Goal: Register for event/course

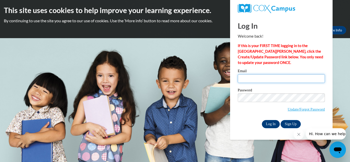
type input "[EMAIL_ADDRESS][DOMAIN_NAME]"
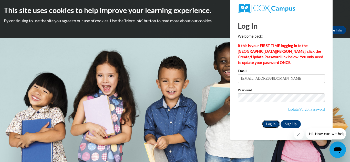
click at [271, 122] on input "Log In" at bounding box center [271, 124] width 18 height 8
click at [268, 122] on input "Log In" at bounding box center [271, 124] width 18 height 8
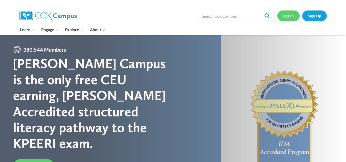
click at [288, 16] on link "Log In" at bounding box center [289, 16] width 22 height 11
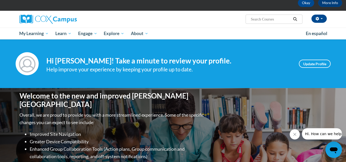
scroll to position [27, 0]
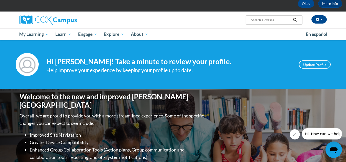
click at [256, 19] on input "Search..." at bounding box center [270, 20] width 41 height 6
type input "systematic & Explicit phonics Instruction"
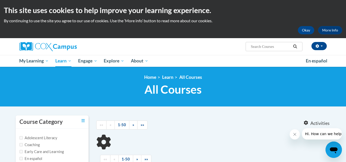
type input "systematic"
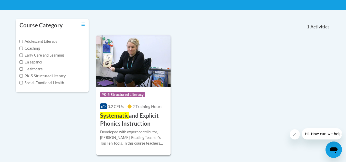
scroll to position [96, 0]
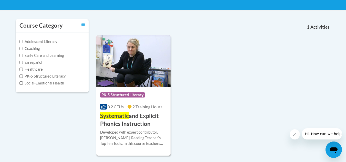
click at [144, 83] on img at bounding box center [133, 61] width 75 height 52
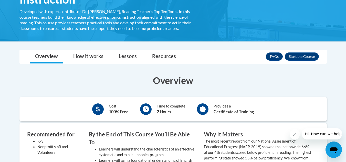
scroll to position [103, 0]
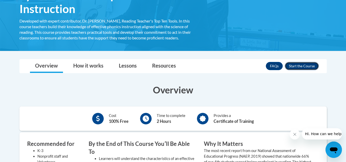
click at [296, 65] on button "Enroll" at bounding box center [302, 66] width 34 height 8
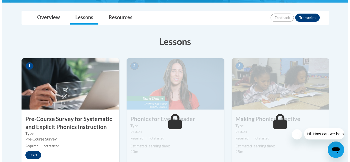
scroll to position [114, 0]
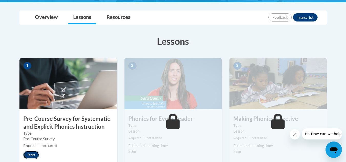
click at [31, 152] on button "Start" at bounding box center [31, 155] width 16 height 8
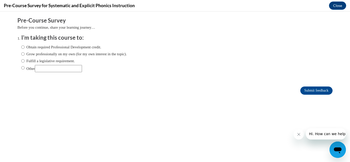
scroll to position [0, 0]
click at [21, 59] on input "Fulfill a legislative requirement." at bounding box center [22, 61] width 3 height 6
radio input "true"
click at [307, 90] on input "Submit feedback" at bounding box center [316, 91] width 32 height 8
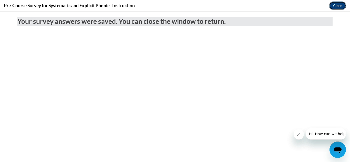
click at [335, 4] on button "Close" at bounding box center [337, 6] width 17 height 8
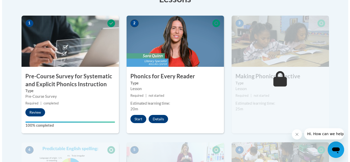
scroll to position [159, 0]
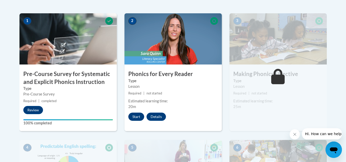
click at [133, 116] on button "Start" at bounding box center [136, 117] width 16 height 8
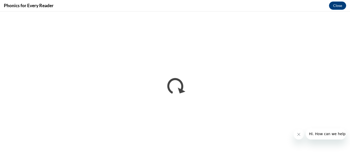
scroll to position [0, 0]
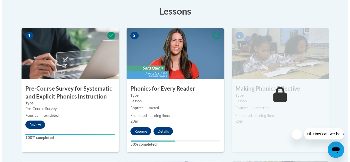
scroll to position [154, 0]
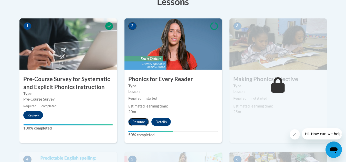
click at [139, 121] on button "Resume" at bounding box center [138, 122] width 21 height 8
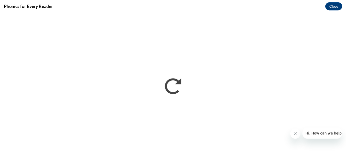
scroll to position [0, 0]
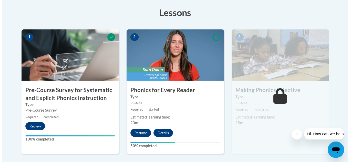
scroll to position [144, 0]
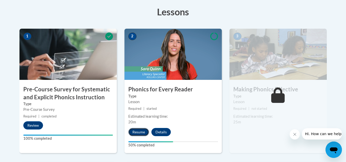
click at [137, 132] on button "Resume" at bounding box center [138, 132] width 21 height 8
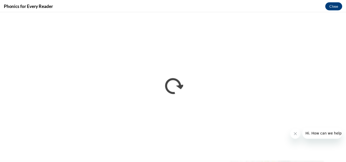
scroll to position [0, 0]
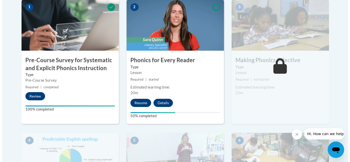
scroll to position [175, 0]
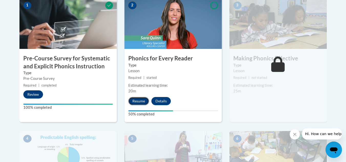
click at [137, 103] on button "Resume" at bounding box center [138, 101] width 21 height 8
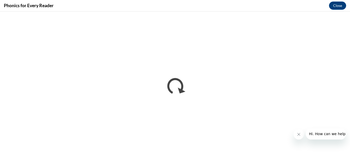
scroll to position [0, 0]
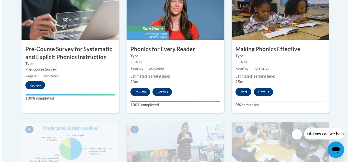
scroll to position [184, 0]
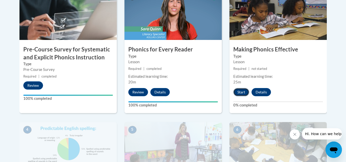
click at [240, 90] on button "Start" at bounding box center [241, 92] width 16 height 8
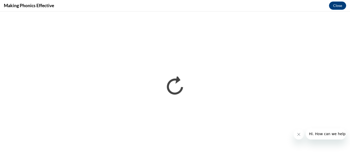
scroll to position [0, 0]
